Goal: Information Seeking & Learning: Learn about a topic

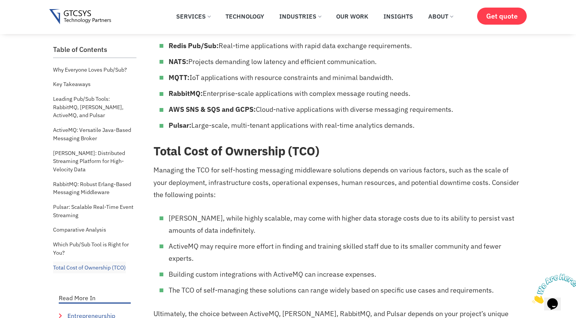
scroll to position [4701, 0]
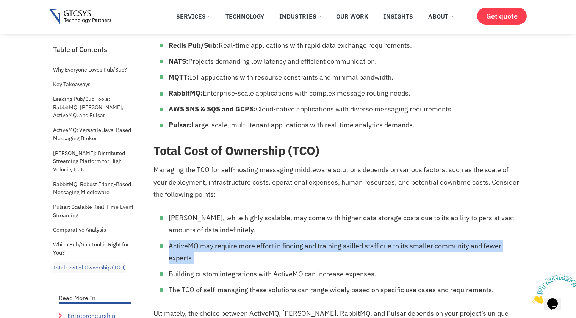
drag, startPoint x: 168, startPoint y: 204, endPoint x: 200, endPoint y: 218, distance: 34.9
click at [200, 218] on ul "[PERSON_NAME], while highly scalable, may come with higher data storage costs d…" at bounding box center [338, 254] width 368 height 84
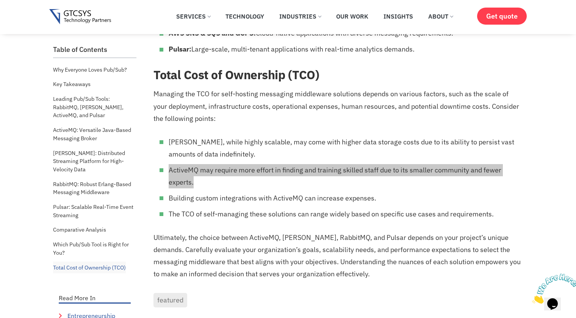
scroll to position [4739, 0]
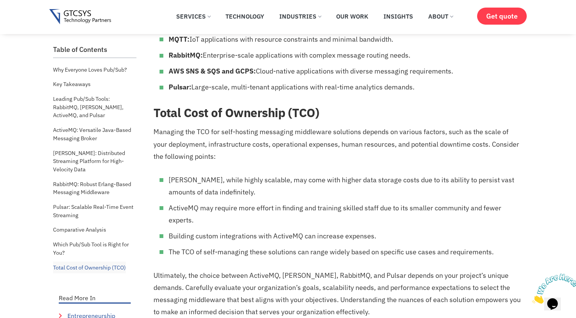
click at [291, 230] on li "Building custom integrations with ActiveMQ can increase expenses." at bounding box center [345, 236] width 353 height 12
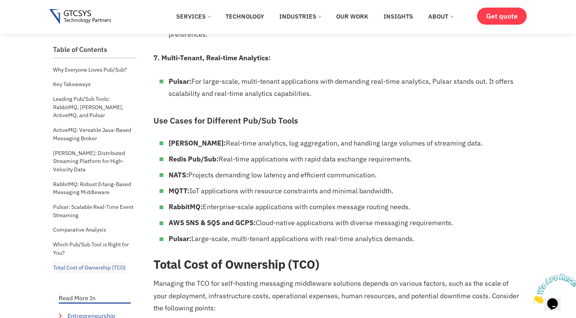
scroll to position [4588, 0]
click at [96, 205] on link "Pulsar: Scalable Real-Time Event Streaming" at bounding box center [94, 211] width 83 height 20
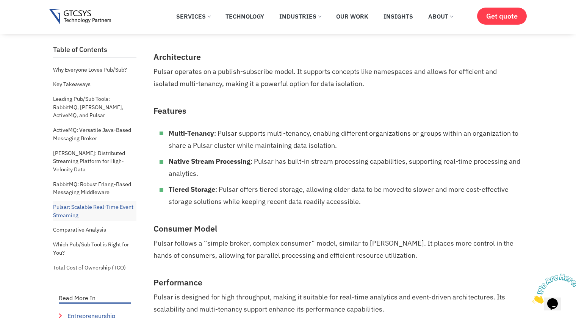
scroll to position [2704, 0]
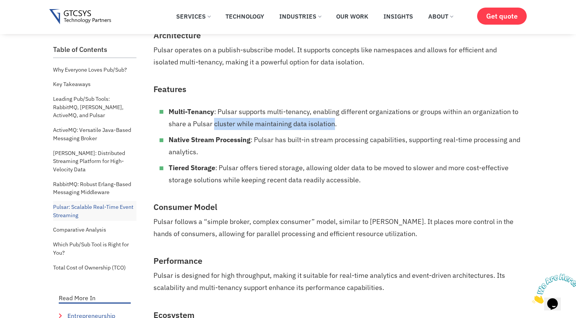
drag, startPoint x: 214, startPoint y: 80, endPoint x: 333, endPoint y: 80, distance: 118.7
click at [333, 106] on li "Multi-Tenancy : Pulsar supports multi-tenancy, enabling different organizations…" at bounding box center [345, 118] width 353 height 24
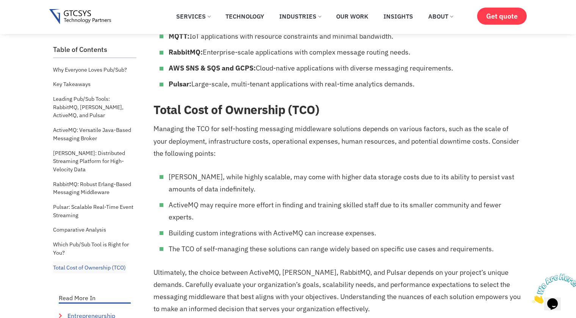
scroll to position [4674, 0]
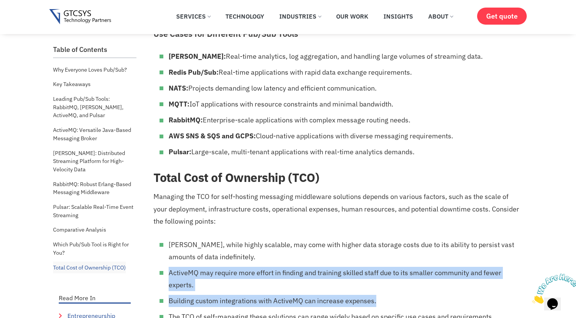
drag, startPoint x: 165, startPoint y: 230, endPoint x: 409, endPoint y: 258, distance: 245.7
click at [409, 258] on ul "[PERSON_NAME], while highly scalable, may come with higher data storage costs d…" at bounding box center [338, 281] width 368 height 84
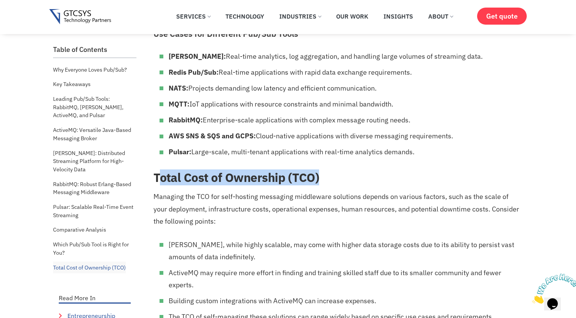
drag, startPoint x: 158, startPoint y: 133, endPoint x: 357, endPoint y: 133, distance: 199.0
click at [357, 170] on h2 "Total Cost of Ownership (TCO)" at bounding box center [338, 177] width 368 height 14
click at [343, 170] on h2 "Total Cost of Ownership (TCO)" at bounding box center [338, 177] width 368 height 14
drag, startPoint x: 337, startPoint y: 133, endPoint x: 151, endPoint y: 133, distance: 186.2
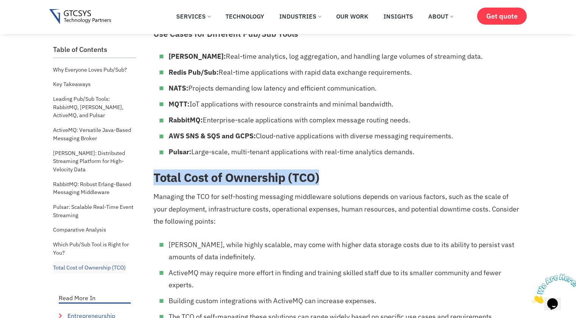
copy strong "Total Cost of Ownership (TCO)"
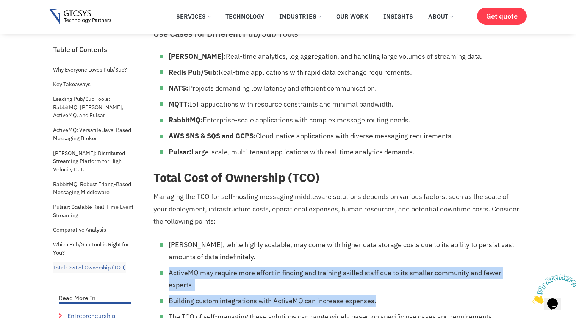
drag, startPoint x: 166, startPoint y: 230, endPoint x: 394, endPoint y: 253, distance: 229.0
click at [394, 253] on ul "[PERSON_NAME], while highly scalable, may come with higher data storage costs d…" at bounding box center [338, 281] width 368 height 84
copy ul "ActiveMQ may require more effort in finding and training skilled staff due to i…"
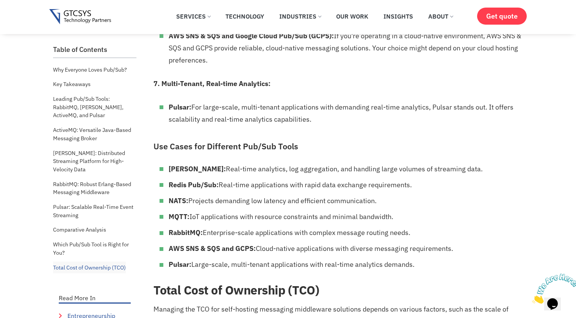
scroll to position [4561, 0]
